Goal: Transaction & Acquisition: Purchase product/service

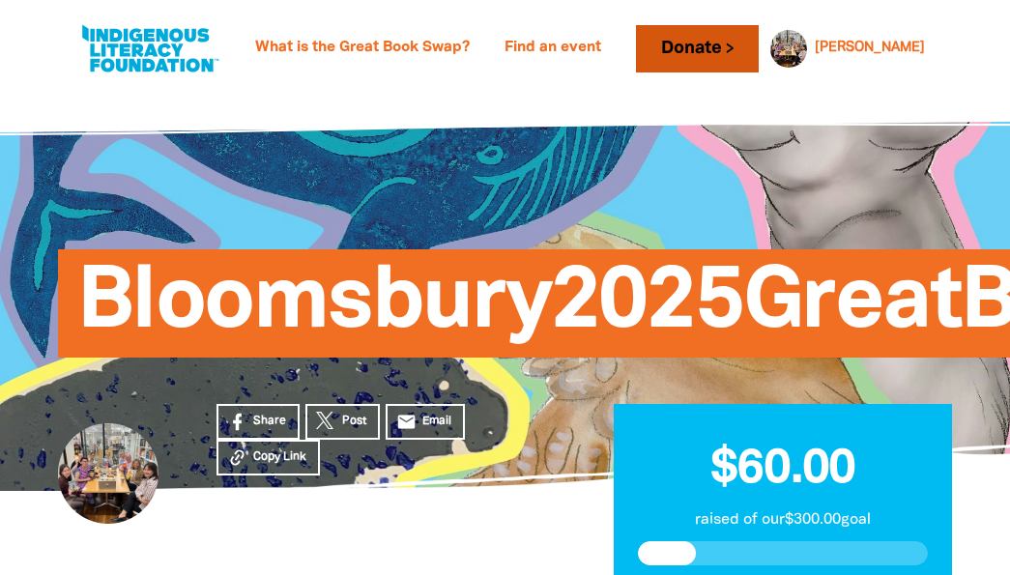
click at [758, 46] on link "Donate" at bounding box center [697, 48] width 122 height 47
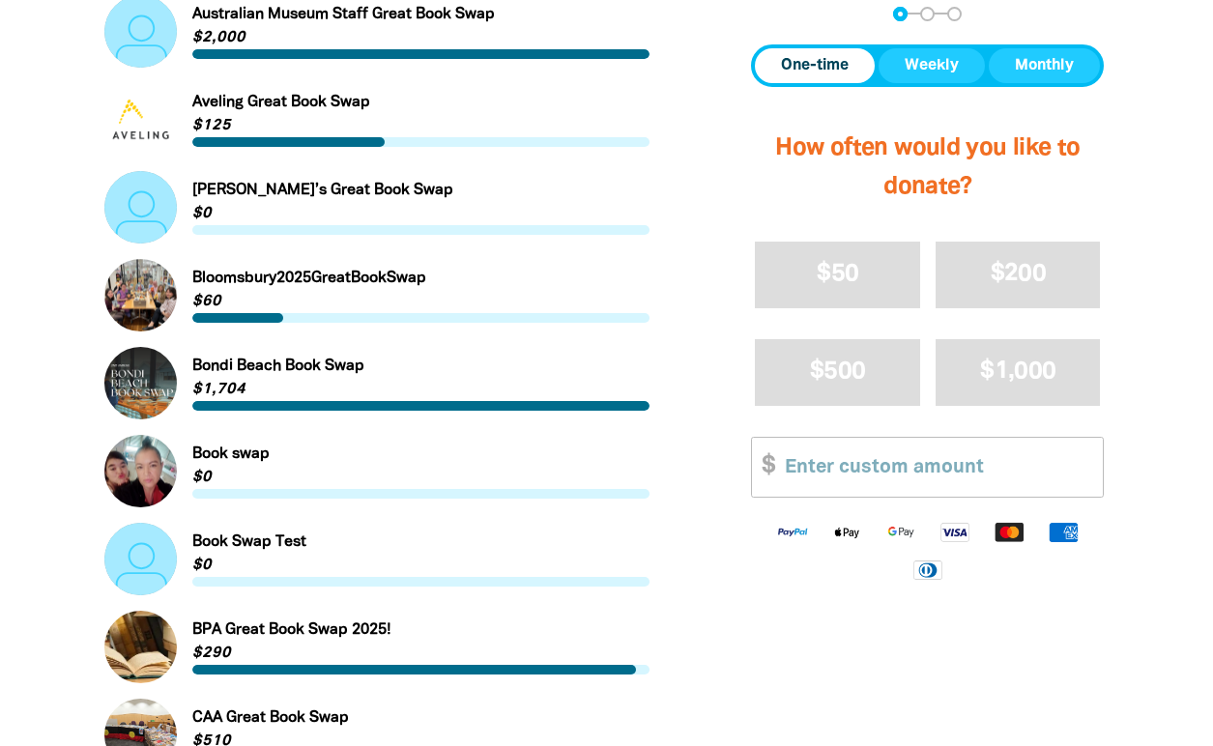
scroll to position [1160, 0]
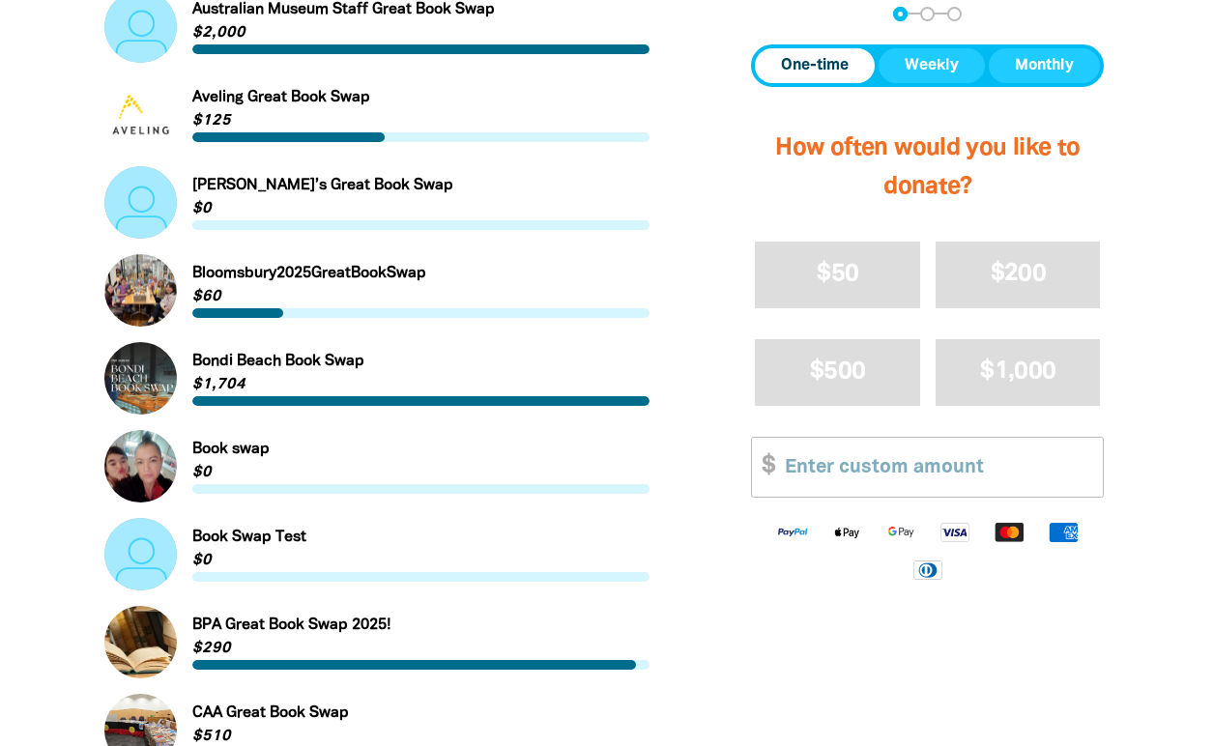
click at [130, 285] on link "Link to Bloomsbury2025GreatBookSwap" at bounding box center [377, 290] width 546 height 72
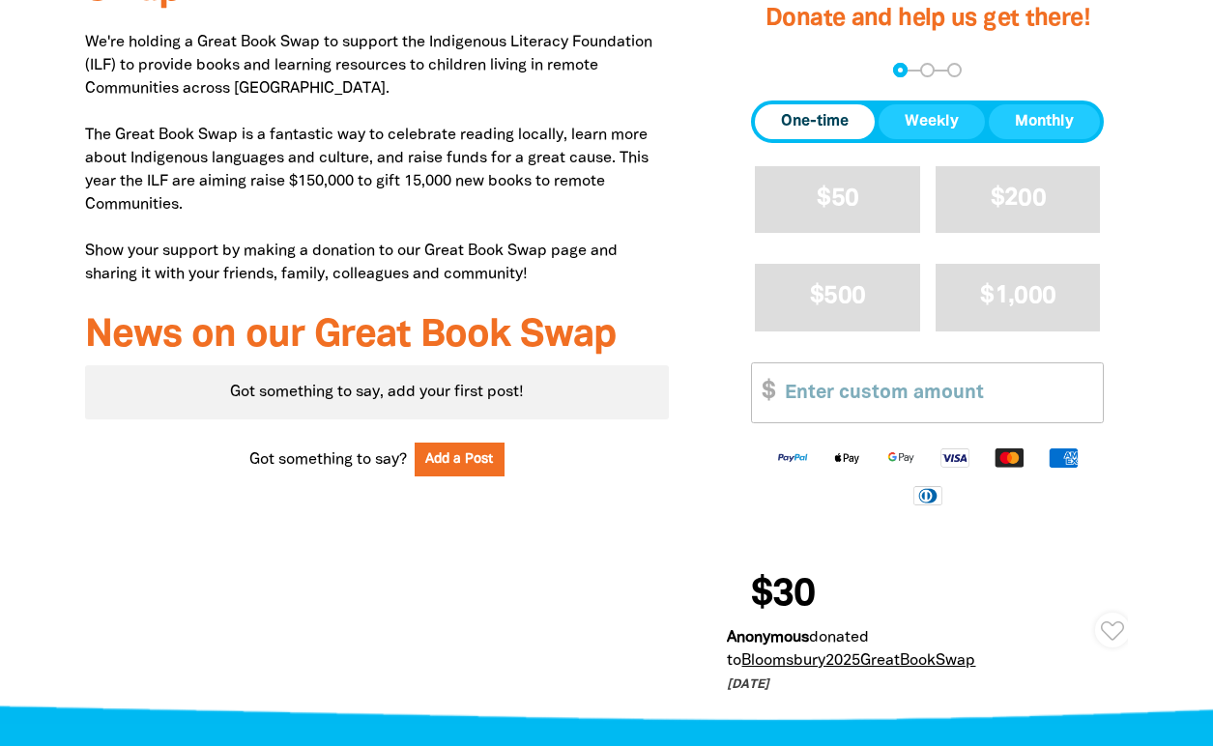
scroll to position [677, 0]
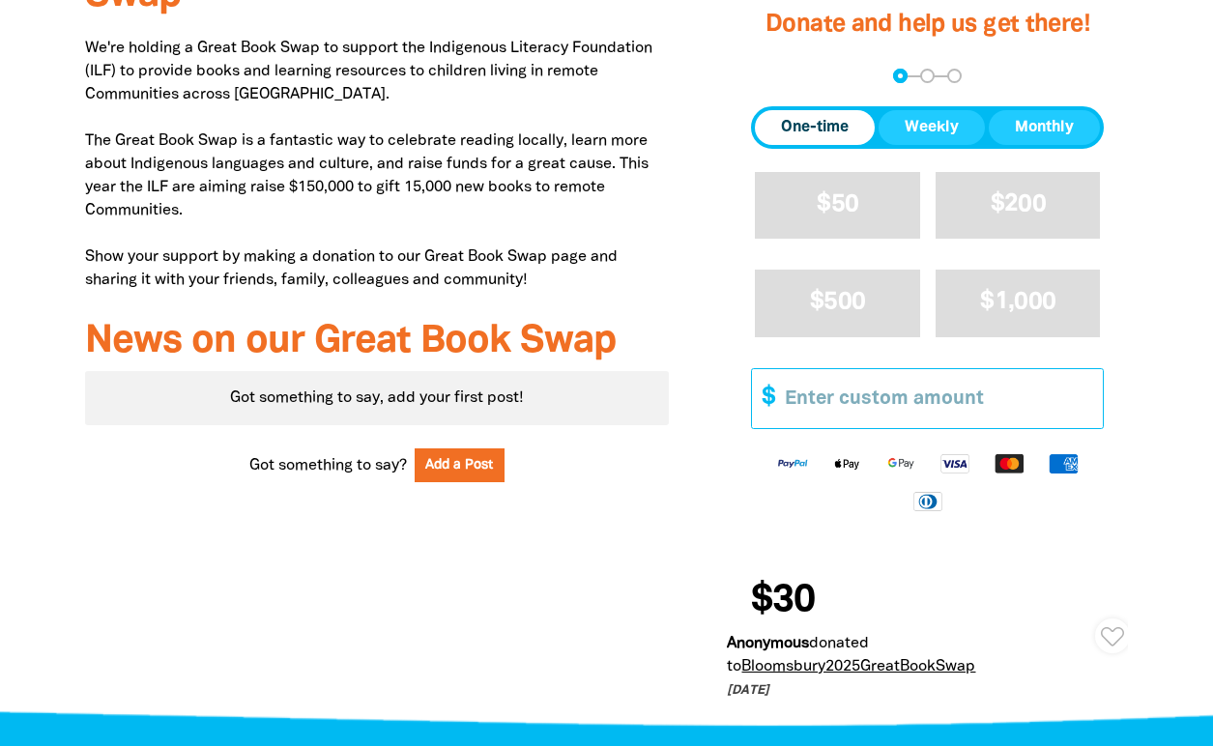
click at [854, 405] on input "Other Amount" at bounding box center [937, 398] width 332 height 59
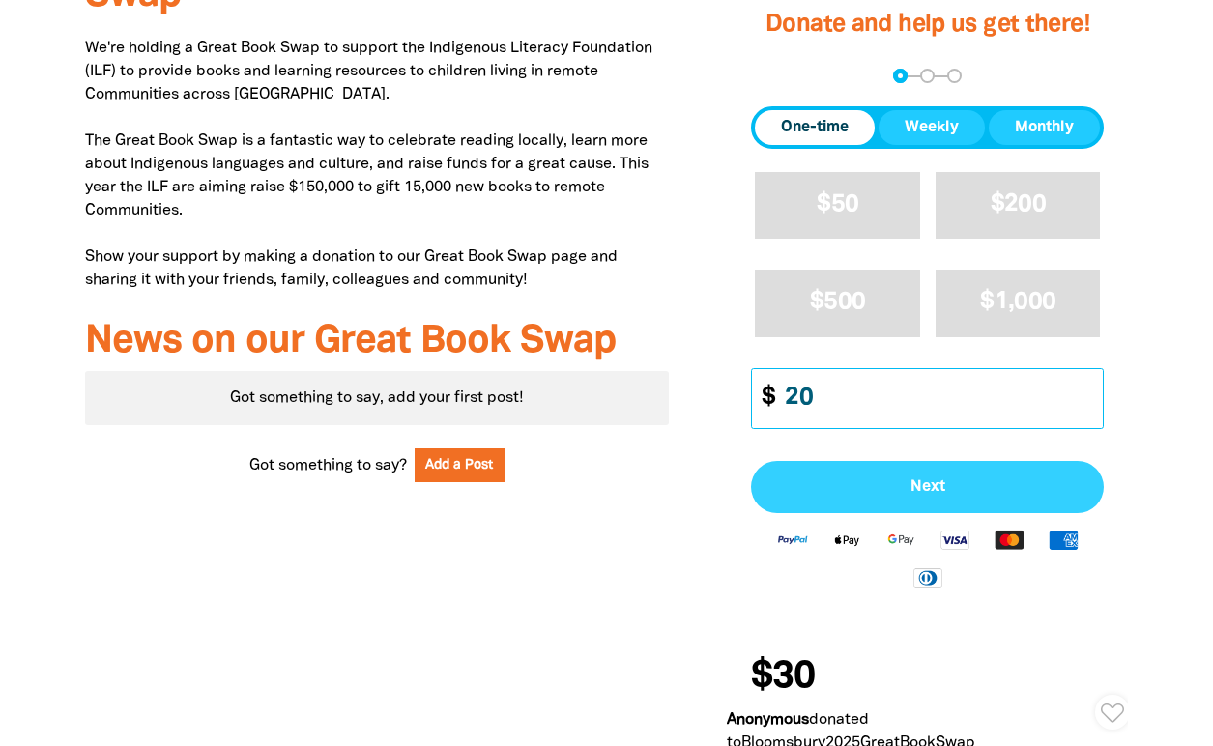
type input "20"
click at [936, 500] on button "Next" at bounding box center [927, 487] width 353 height 52
select select "AU"
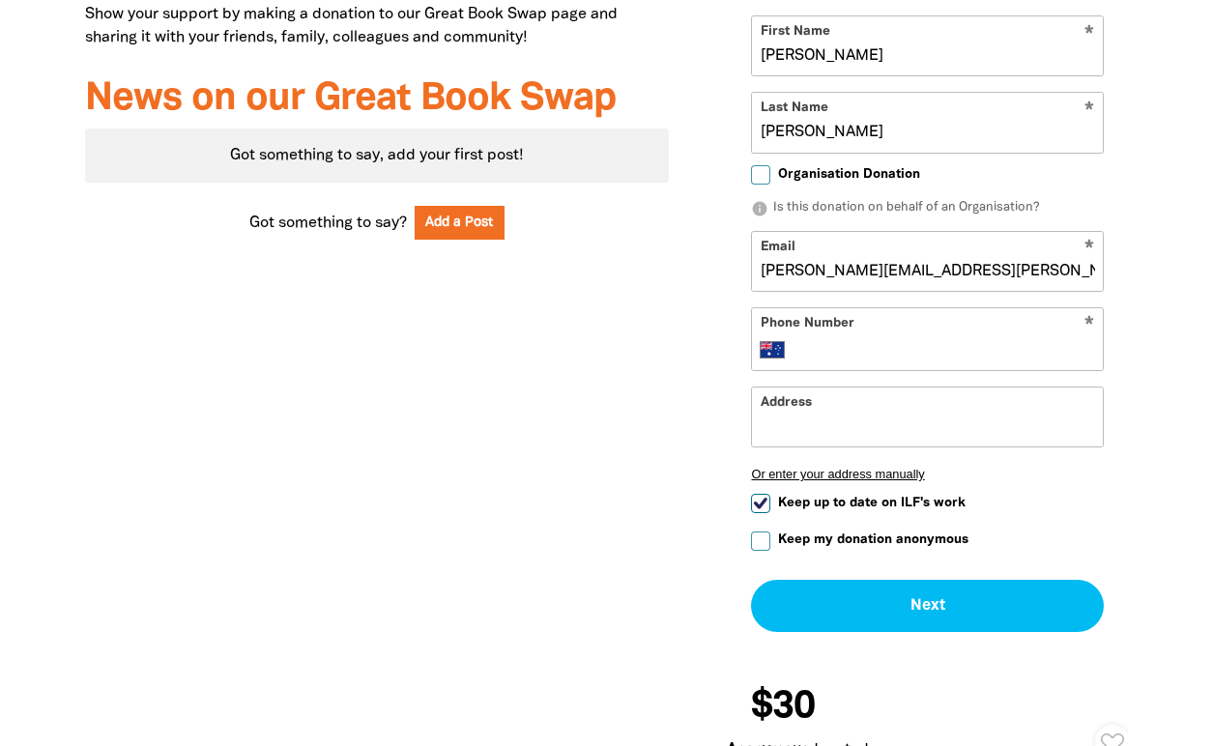
scroll to position [967, 0]
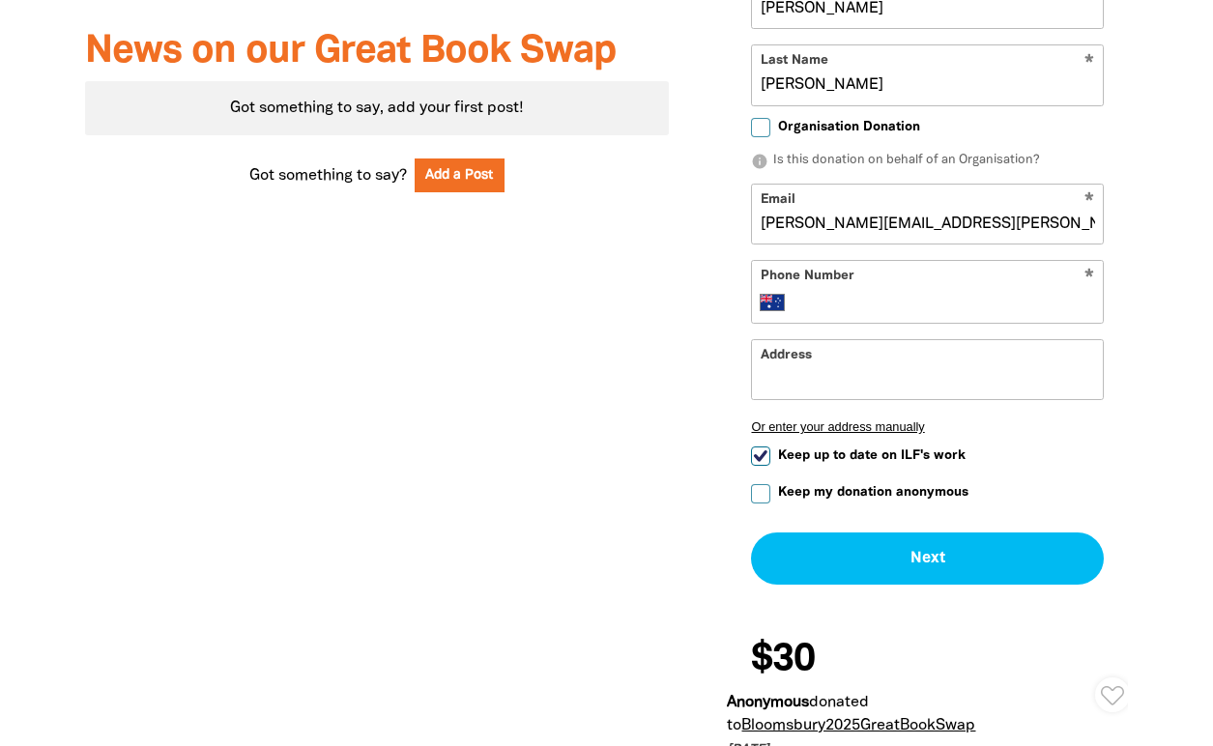
click at [913, 369] on input "Address" at bounding box center [927, 369] width 351 height 59
type input "[STREET_ADDRESS][PERSON_NAME]"
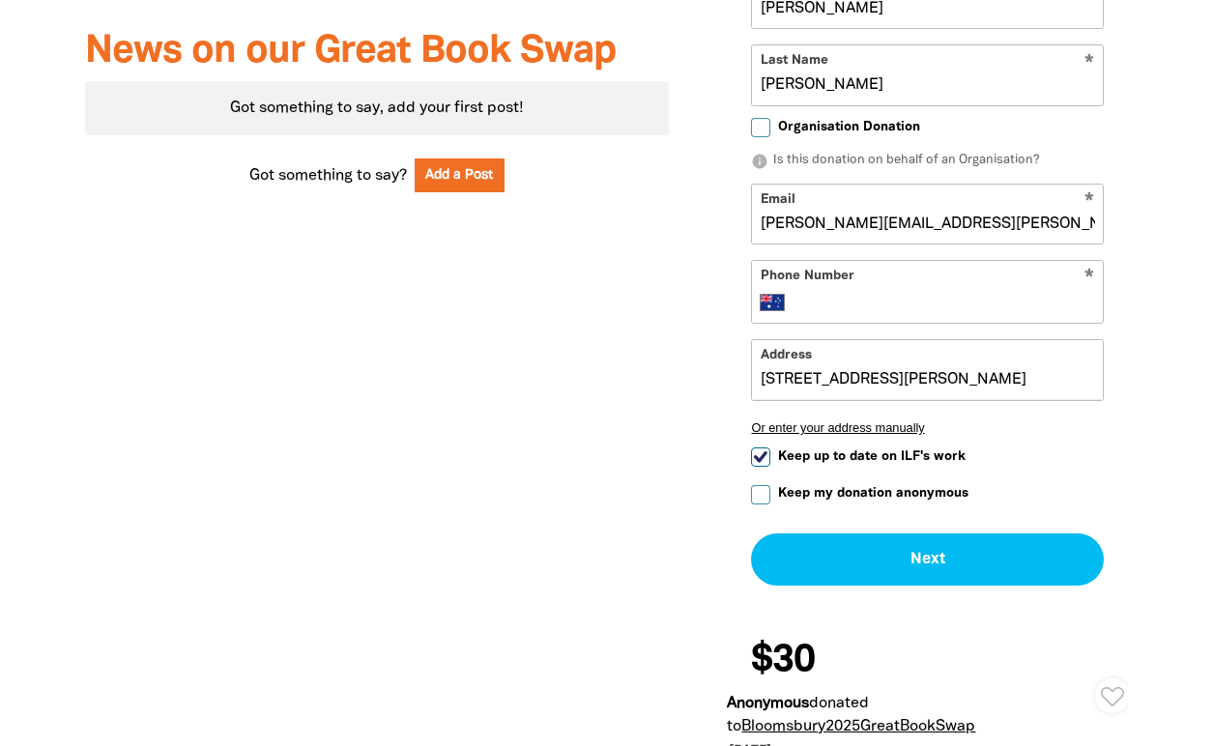
type input "0417 422 943"
click at [920, 372] on input "[STREET_ADDRESS][PERSON_NAME]" at bounding box center [927, 369] width 351 height 59
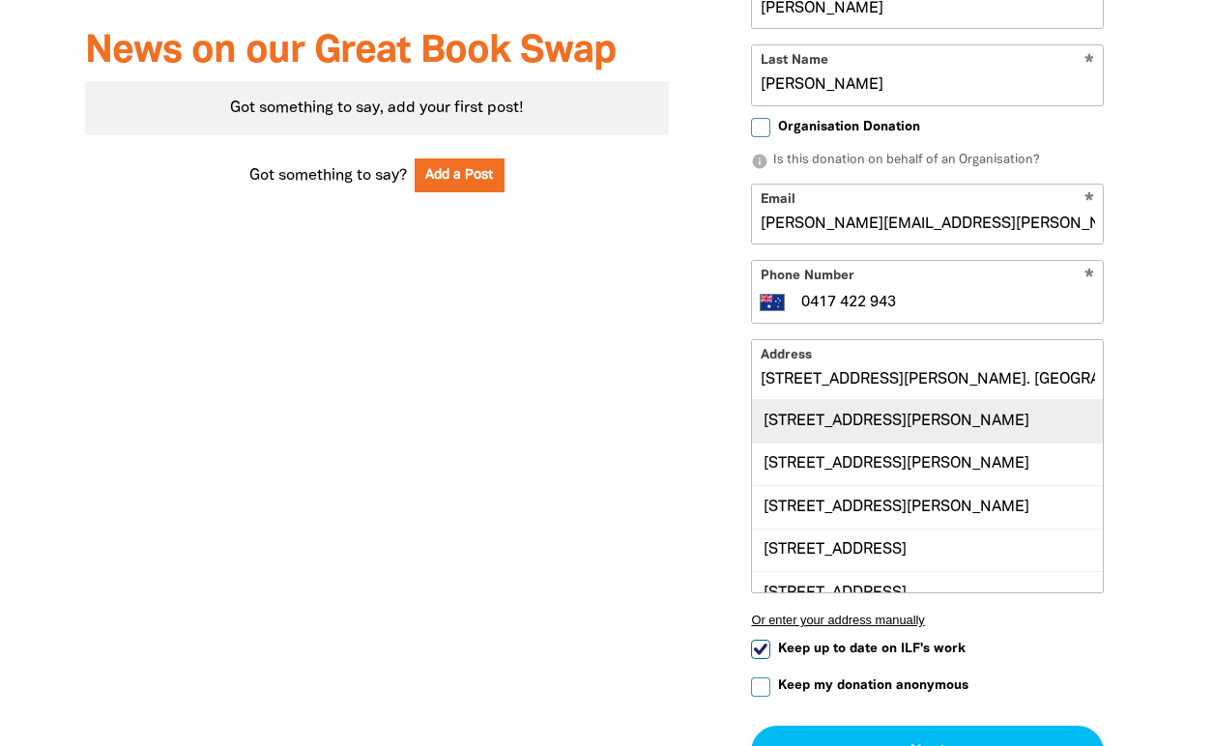
click at [928, 421] on div "[STREET_ADDRESS][PERSON_NAME]" at bounding box center [927, 421] width 351 height 42
type input "[STREET_ADDRESS][PERSON_NAME]"
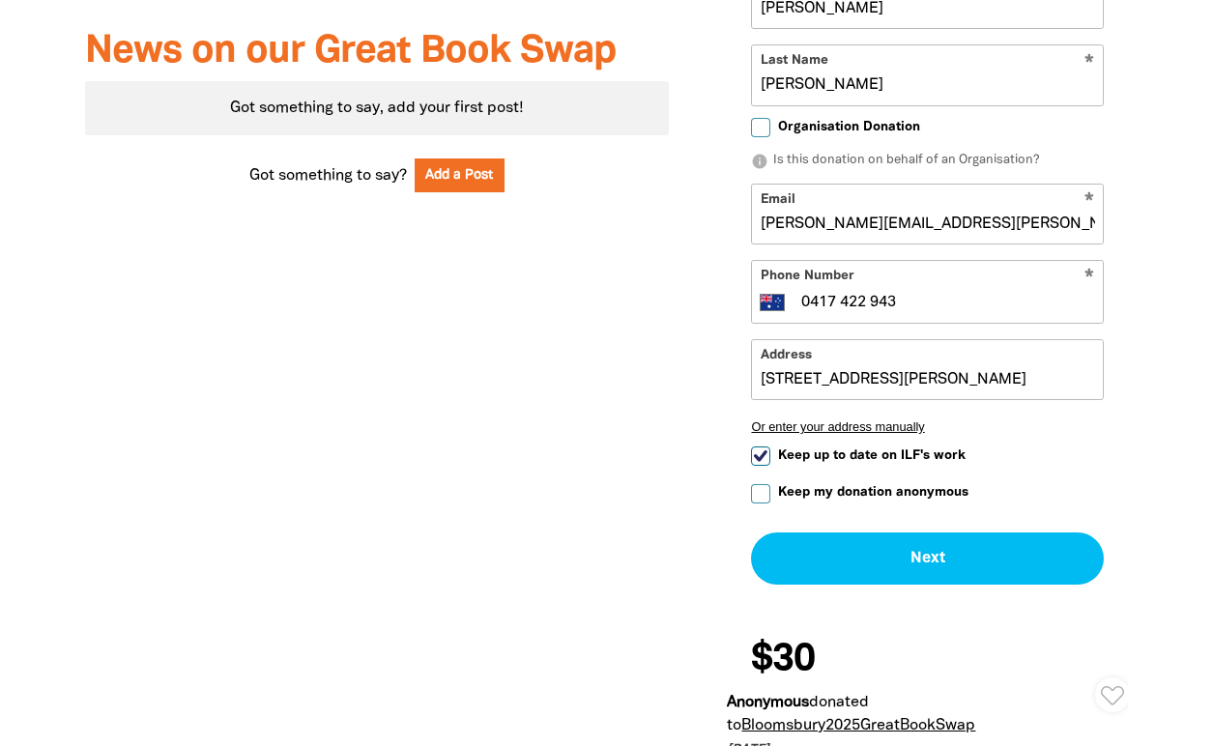
click at [768, 455] on input "Keep up to date on ILF's work" at bounding box center [760, 456] width 19 height 19
checkbox input "false"
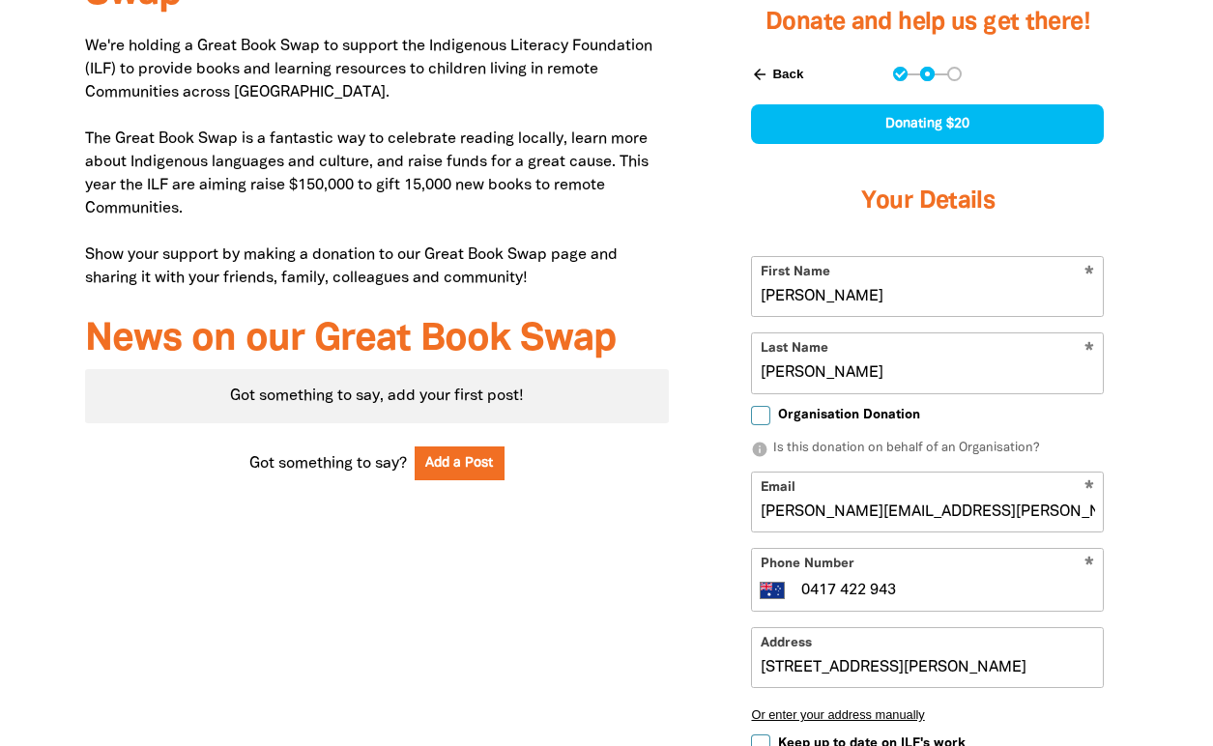
scroll to position [870, 0]
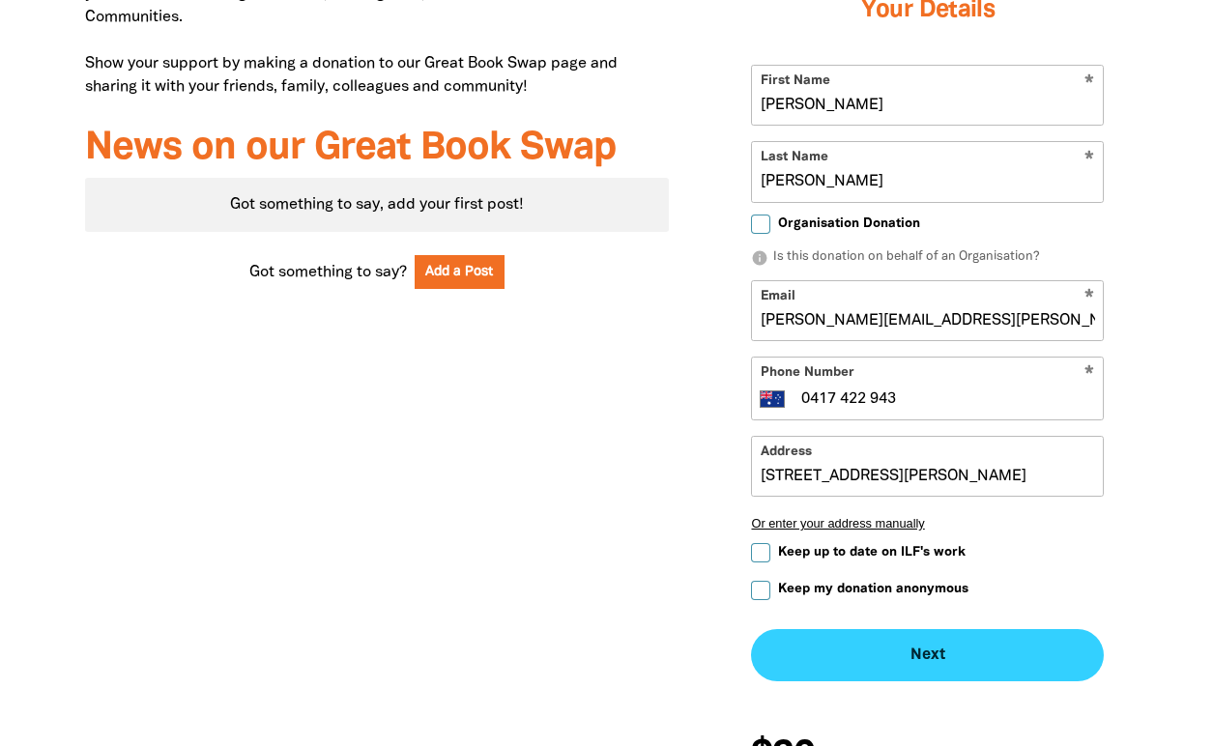
click at [914, 574] on button "Next chevron_right" at bounding box center [927, 655] width 353 height 52
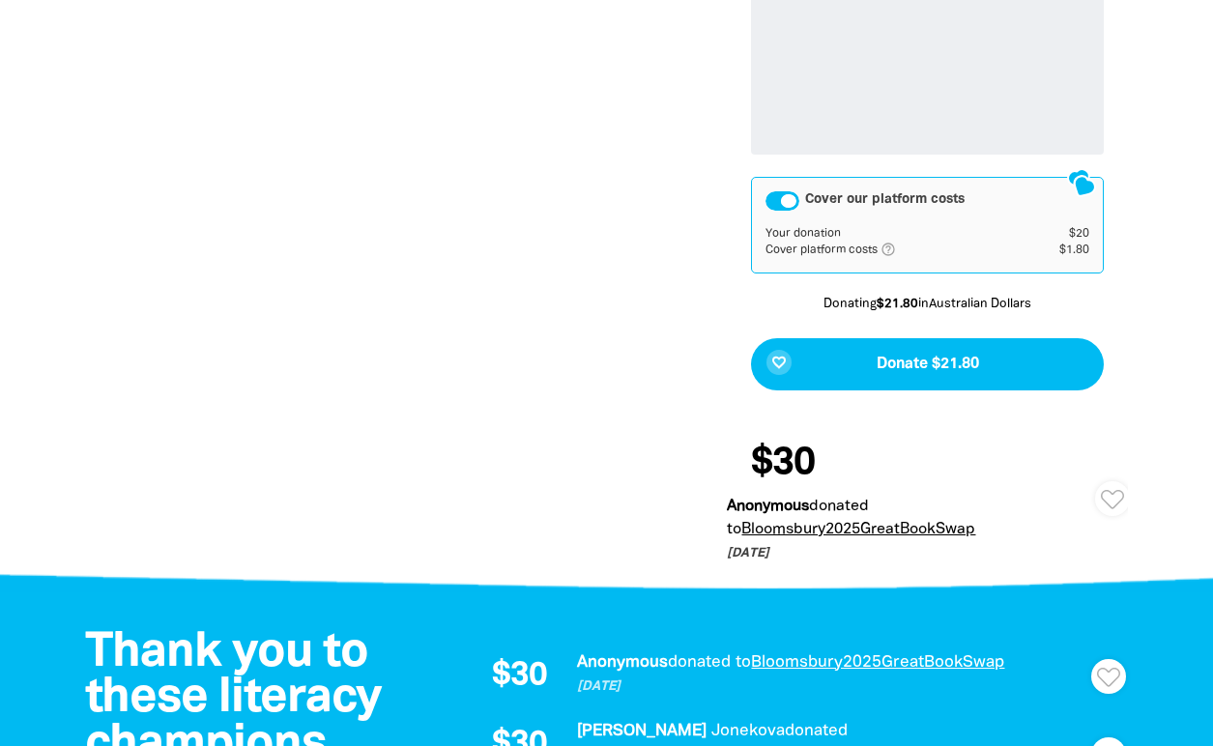
scroll to position [1279, 0]
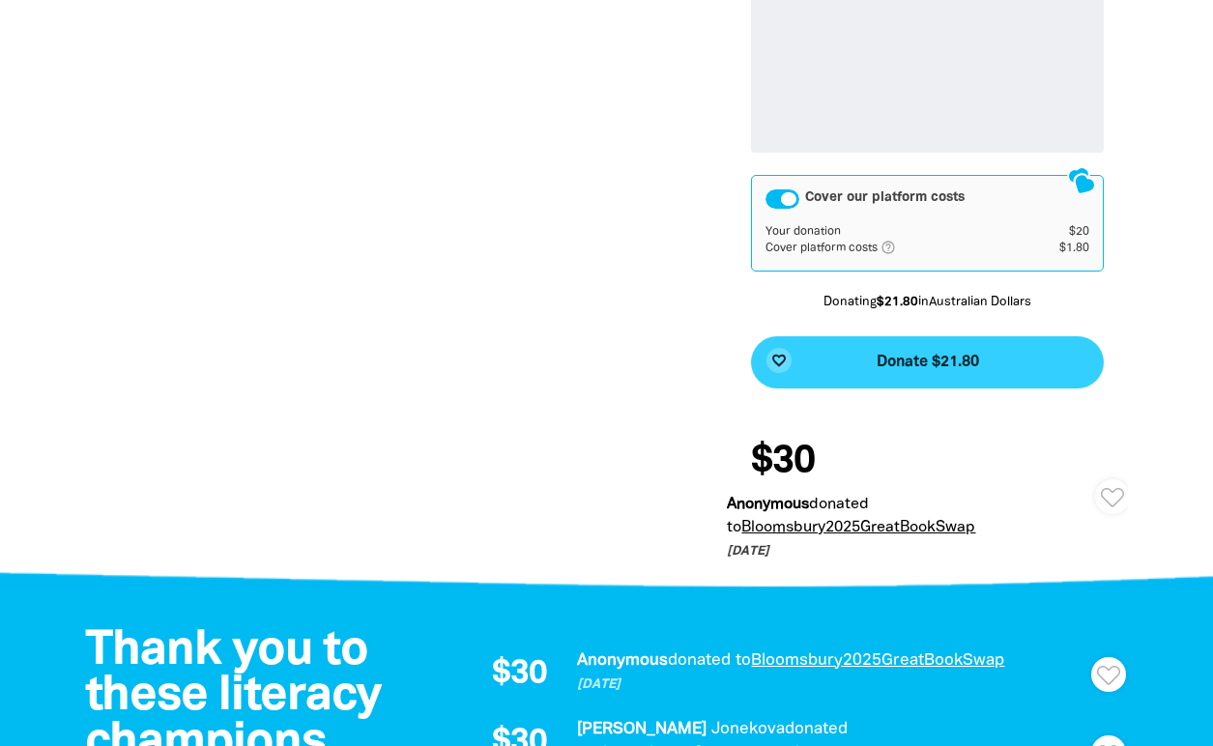
click at [902, 375] on button "favorite_border Donate $21.80" at bounding box center [927, 362] width 353 height 52
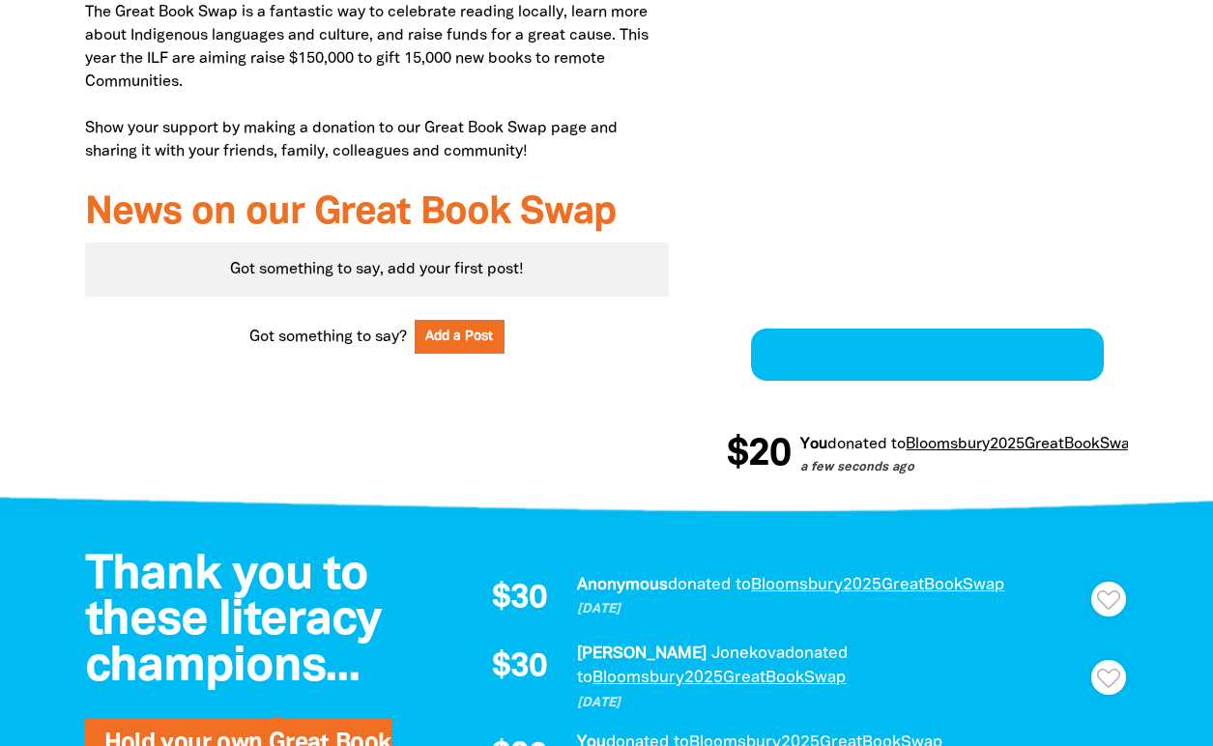
scroll to position [699, 0]
